Goal: Navigation & Orientation: Find specific page/section

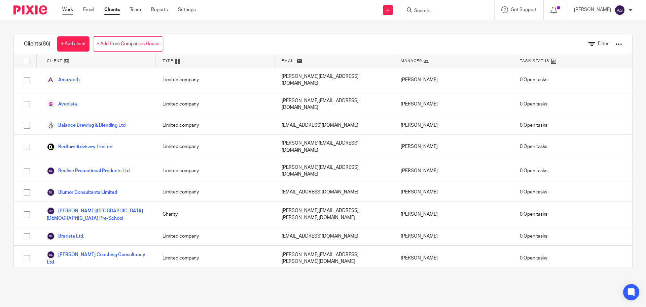
click at [69, 10] on link "Work" at bounding box center [67, 9] width 11 height 7
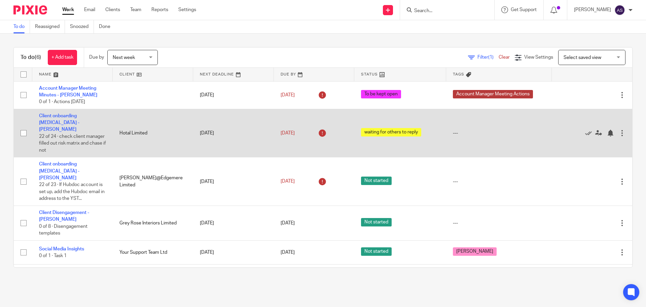
scroll to position [7, 0]
